Goal: Navigation & Orientation: Find specific page/section

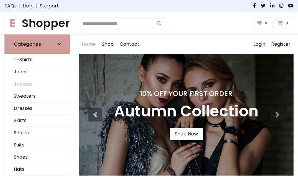
click at [37, 85] on link "Jackets" at bounding box center [37, 84] width 65 height 12
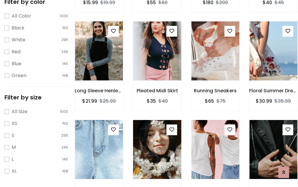
scroll to position [239, 0]
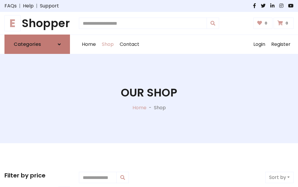
click at [37, 44] on h6 "Categories" at bounding box center [27, 44] width 27 height 6
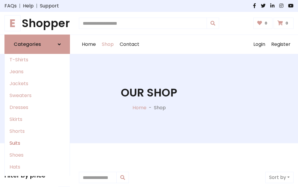
click at [37, 143] on link "Suits" at bounding box center [37, 143] width 65 height 12
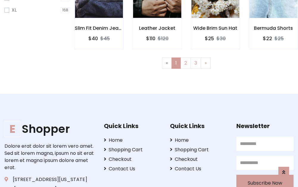
scroll to position [400, 0]
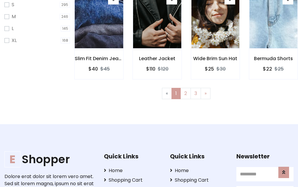
click at [99, 24] on img at bounding box center [98, 18] width 57 height 143
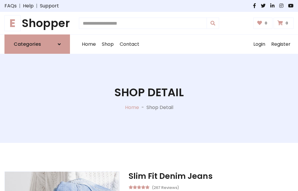
scroll to position [557, 0]
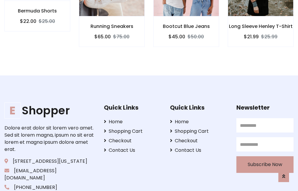
scroll to position [556, 0]
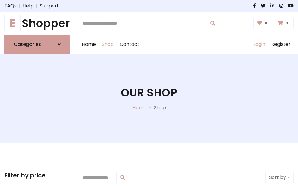
click at [259, 44] on link "Login" at bounding box center [259, 44] width 18 height 19
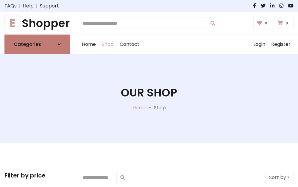
click at [59, 44] on icon at bounding box center [59, 44] width 3 height 5
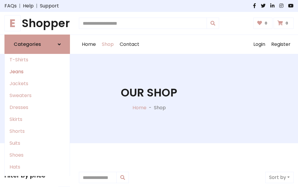
click at [37, 72] on link "Jeans" at bounding box center [37, 72] width 65 height 12
